Goal: Find specific page/section: Find specific page/section

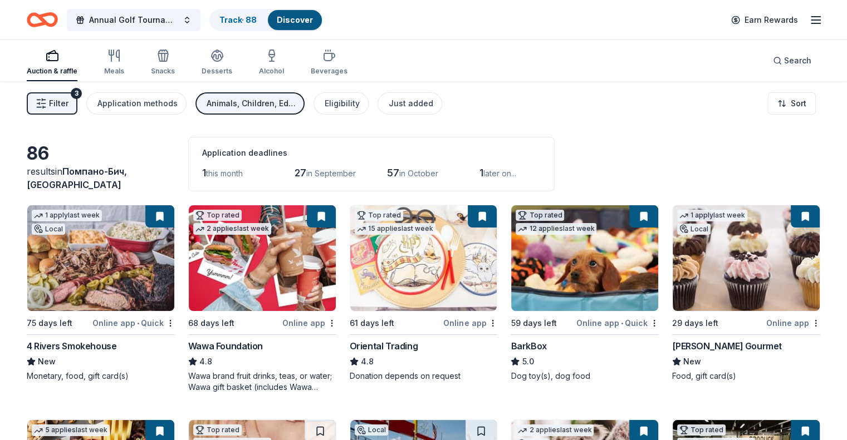
click at [67, 95] on button "Filter 3" at bounding box center [52, 103] width 51 height 22
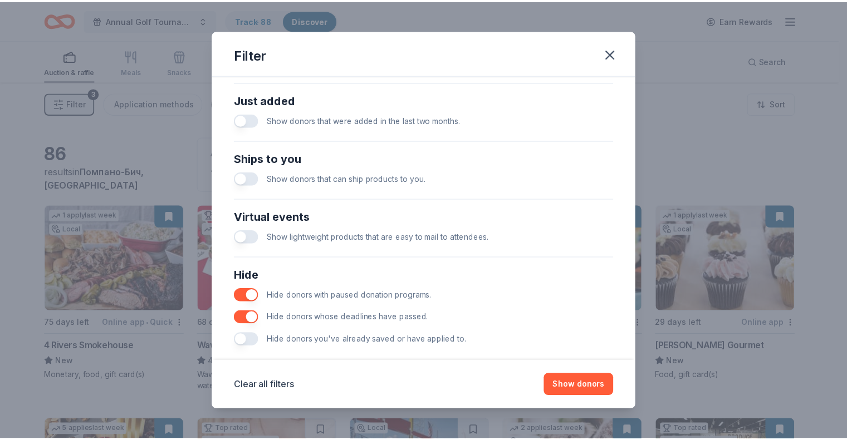
scroll to position [446, 0]
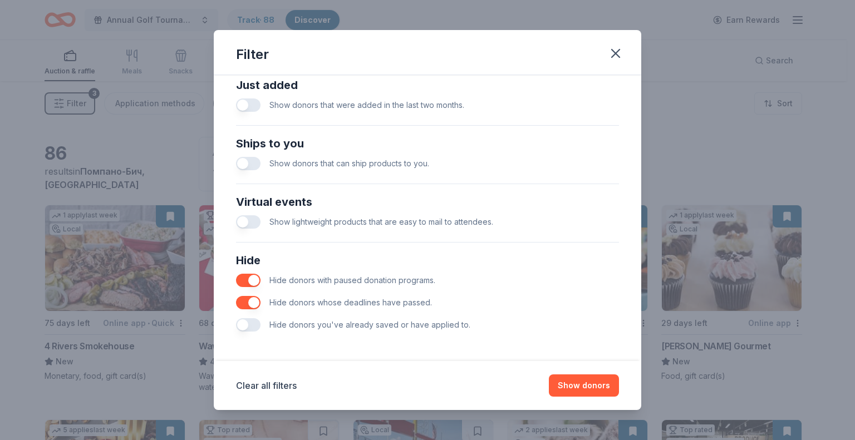
click at [409, 329] on p "Hide donors you've already saved or have applied to." at bounding box center [369, 324] width 201 height 13
click at [619, 47] on icon "button" at bounding box center [616, 54] width 16 height 16
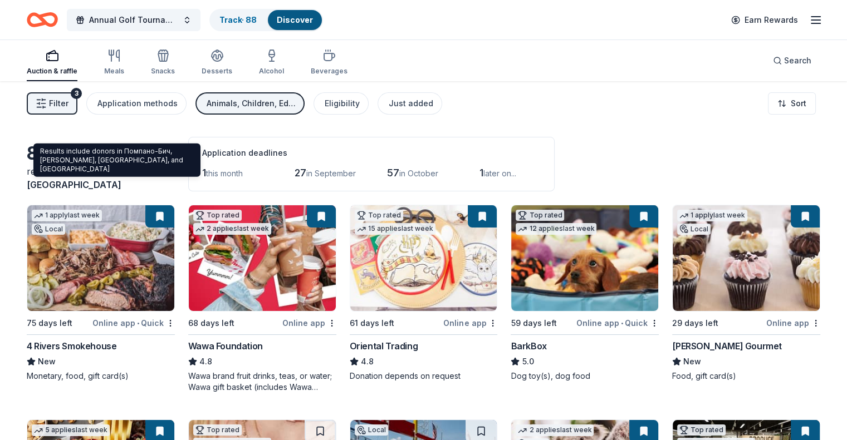
click at [119, 180] on span "Помпано-Бич, [GEOGRAPHIC_DATA]" at bounding box center [77, 178] width 100 height 24
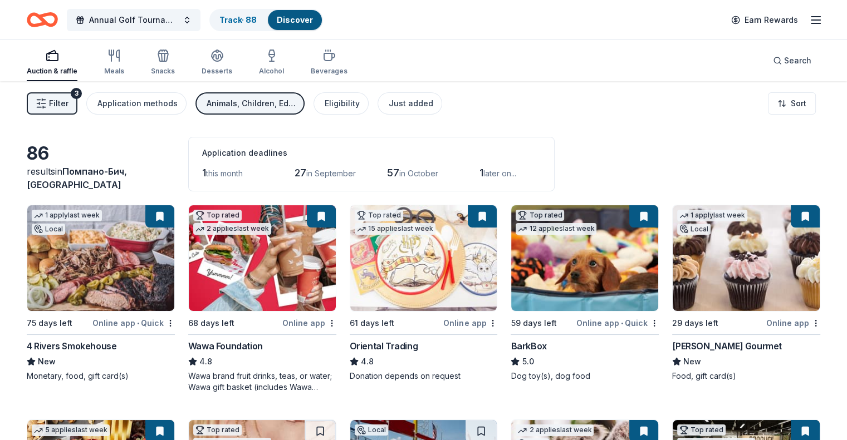
click at [119, 183] on span "Помпано-Бич, [GEOGRAPHIC_DATA]" at bounding box center [77, 178] width 100 height 24
click at [65, 180] on div "results in Помпано-Бич, FL" at bounding box center [101, 178] width 148 height 27
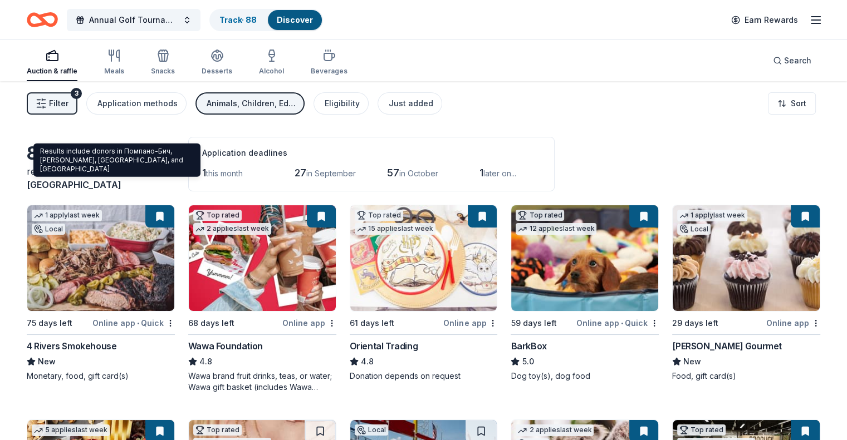
click at [113, 182] on span "Помпано-Бич, [GEOGRAPHIC_DATA]" at bounding box center [77, 178] width 100 height 24
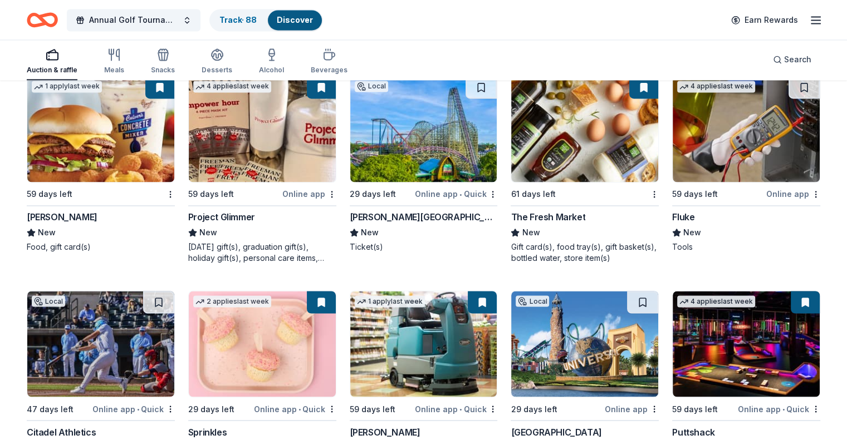
scroll to position [1837, 0]
